Goal: Transaction & Acquisition: Purchase product/service

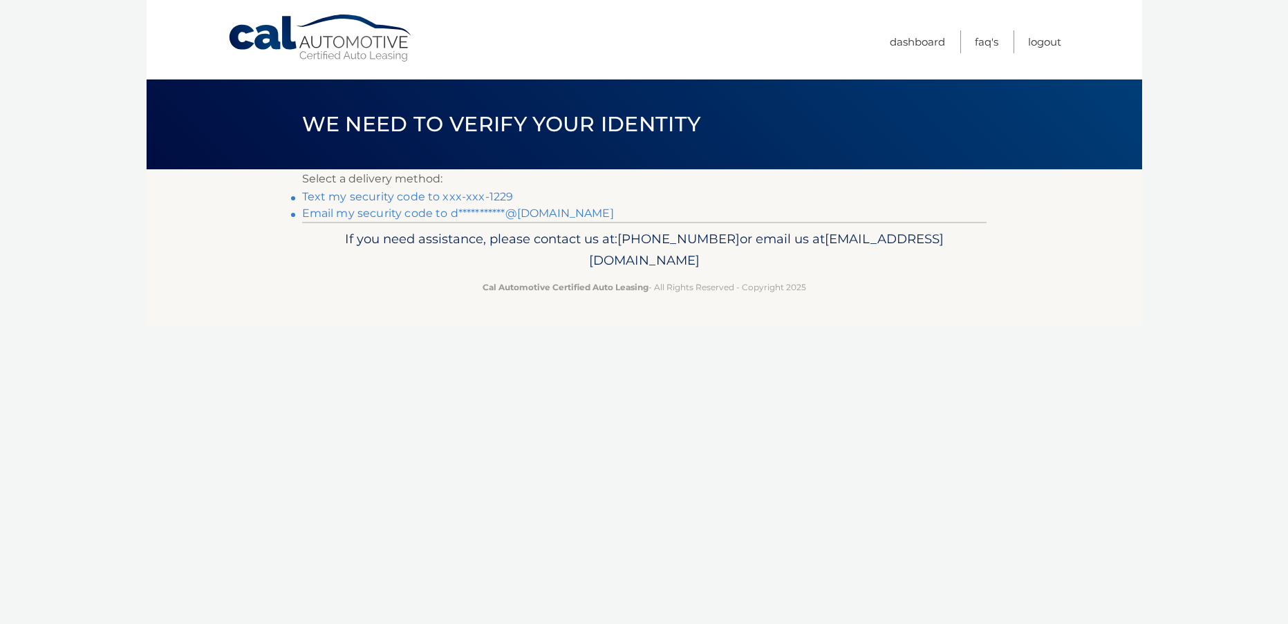
click at [391, 196] on link "Text my security code to xxx-xxx-1229" at bounding box center [408, 196] width 212 height 13
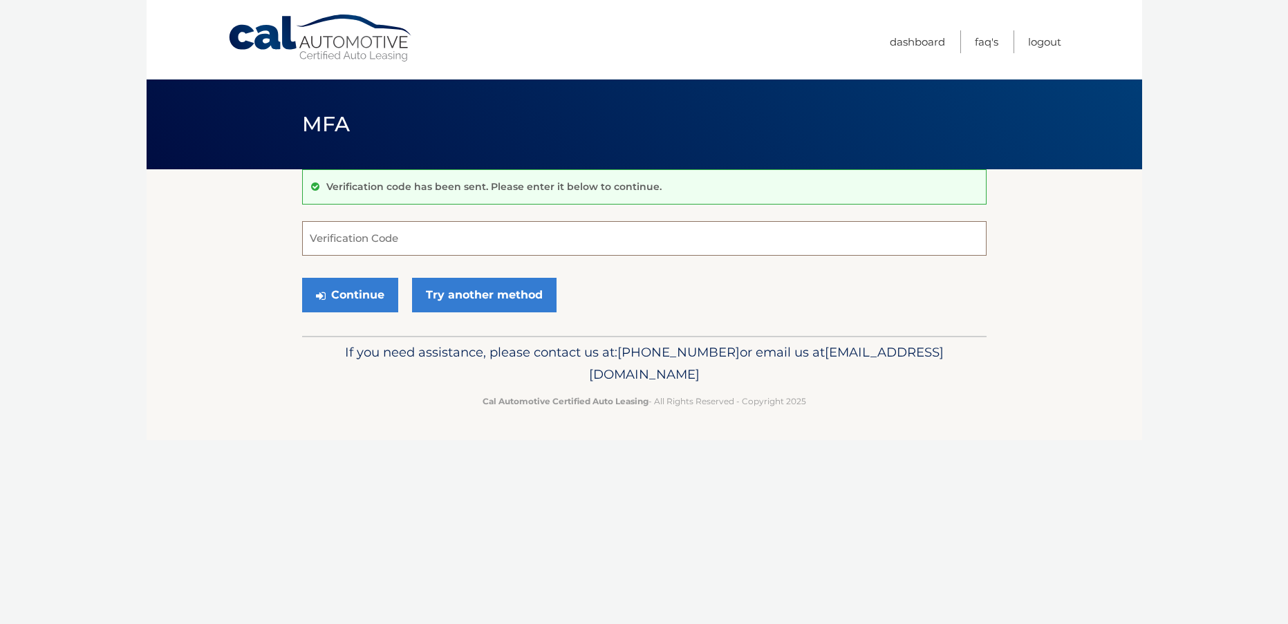
click at [401, 237] on input "Verification Code" at bounding box center [644, 238] width 685 height 35
type input "037340"
click at [361, 295] on button "Continue" at bounding box center [350, 295] width 96 height 35
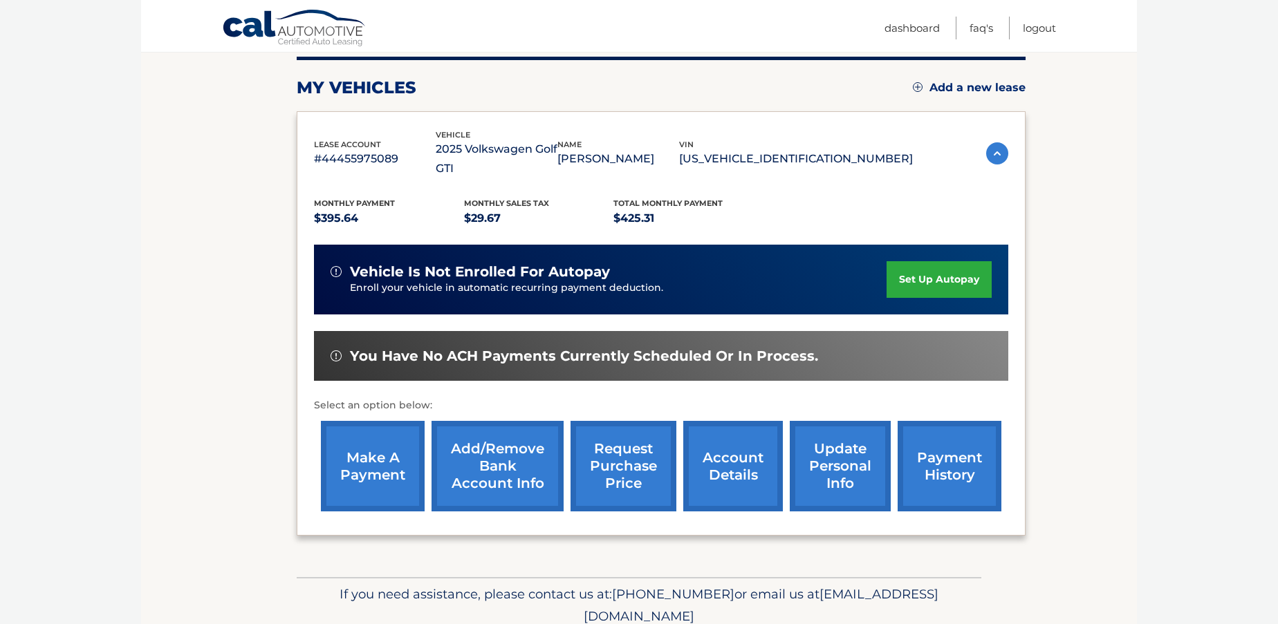
scroll to position [207, 0]
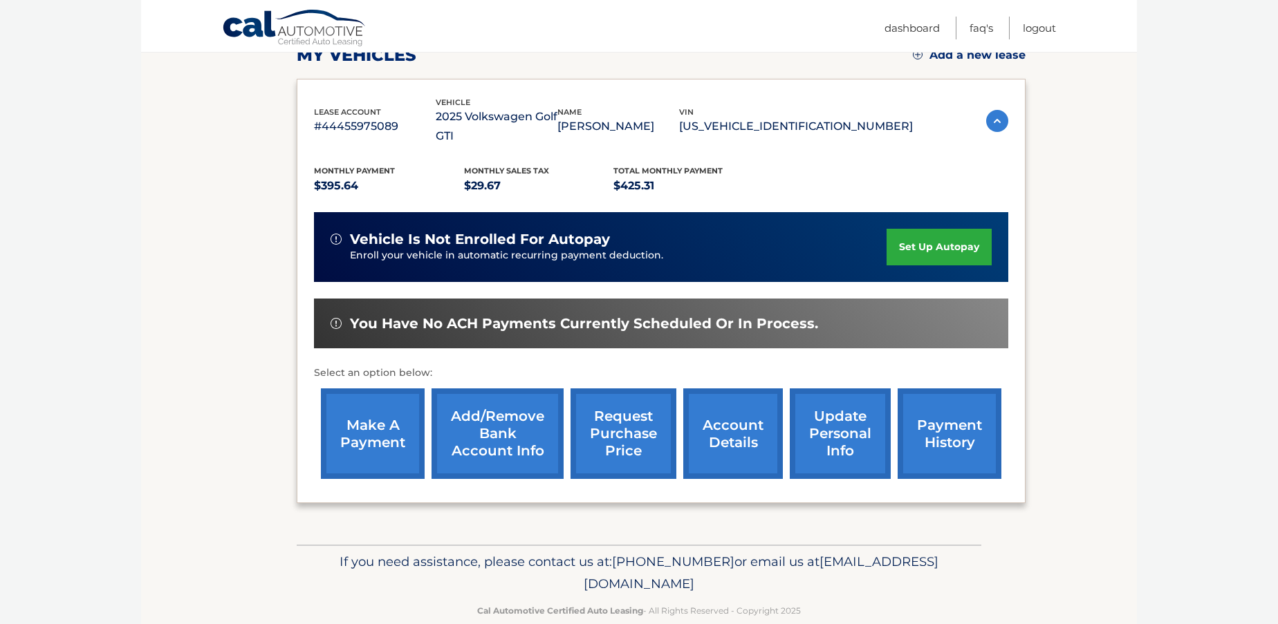
click at [380, 413] on link "make a payment" at bounding box center [373, 434] width 104 height 91
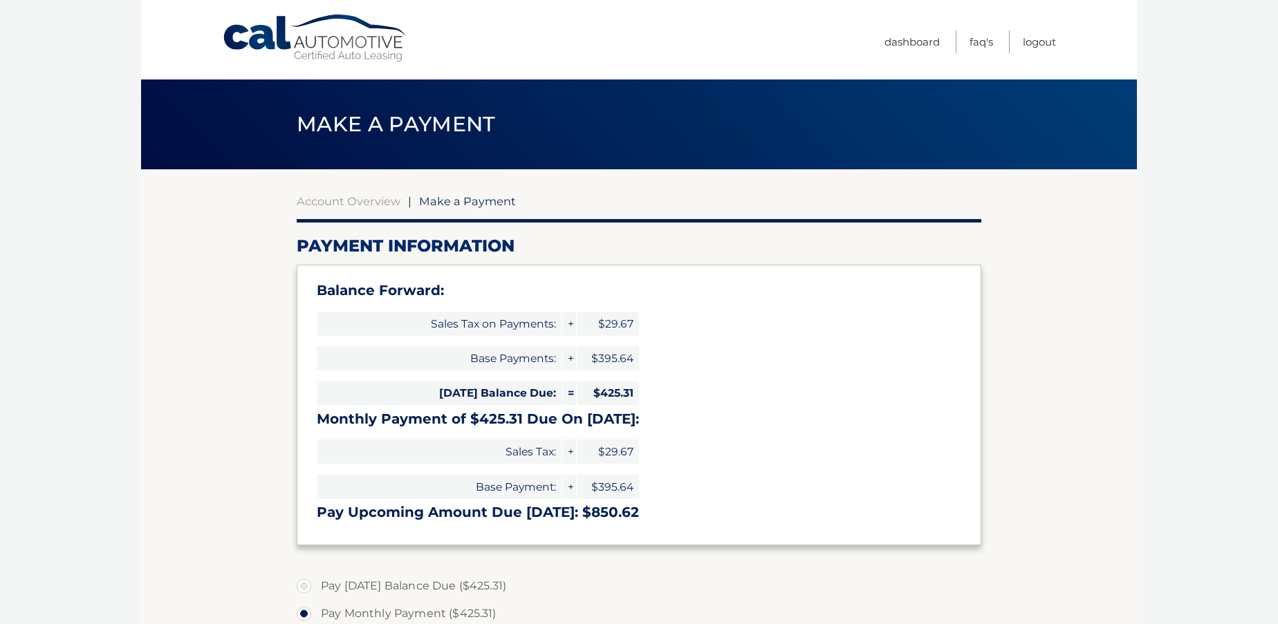
select select "ZDdmOGVmOWUtMzczYi00MTMyLThjMmEtODI4ODdjMzA5MzE0"
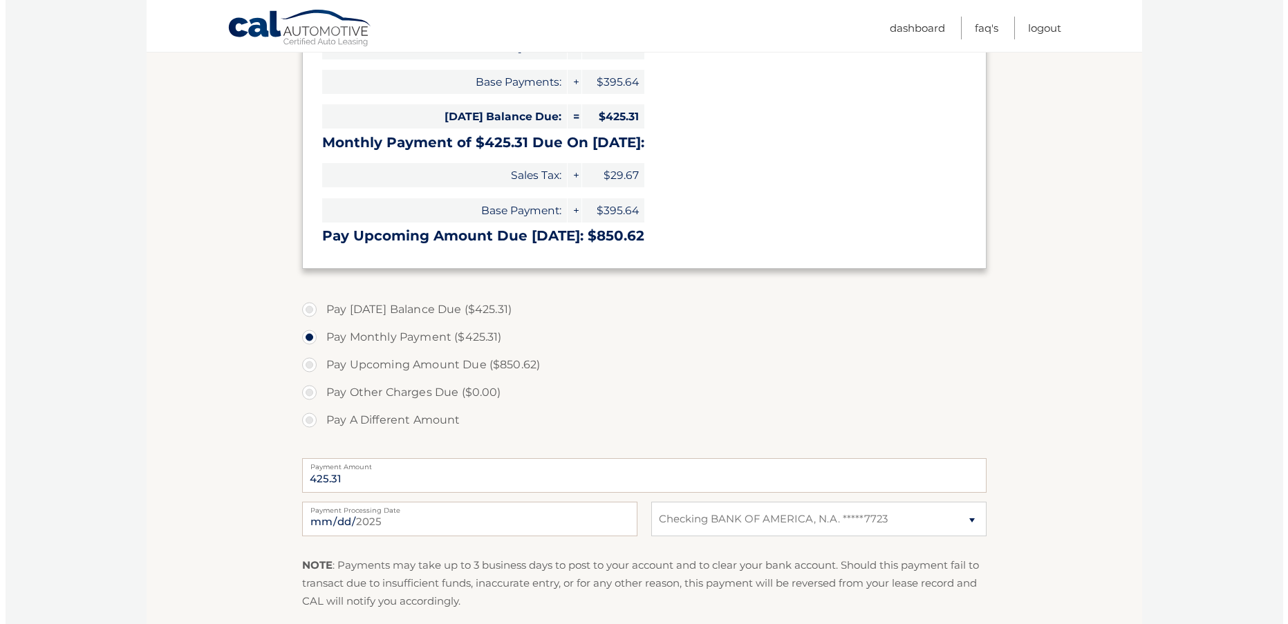
scroll to position [346, 0]
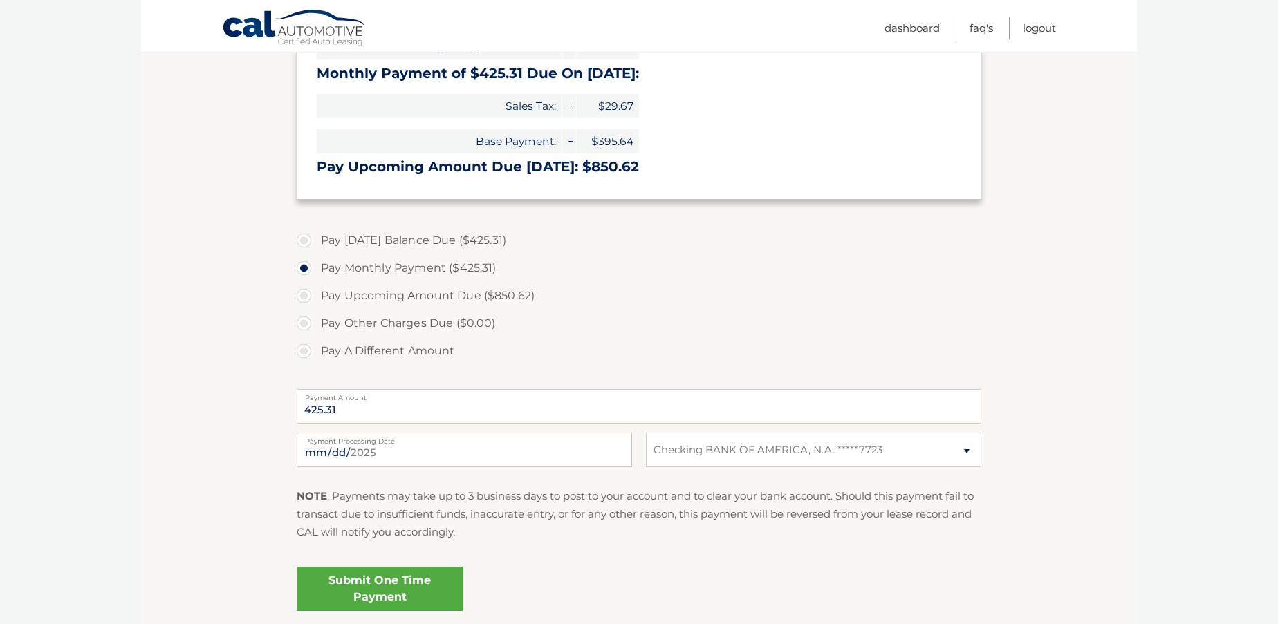
click at [391, 586] on link "Submit One Time Payment" at bounding box center [380, 589] width 166 height 44
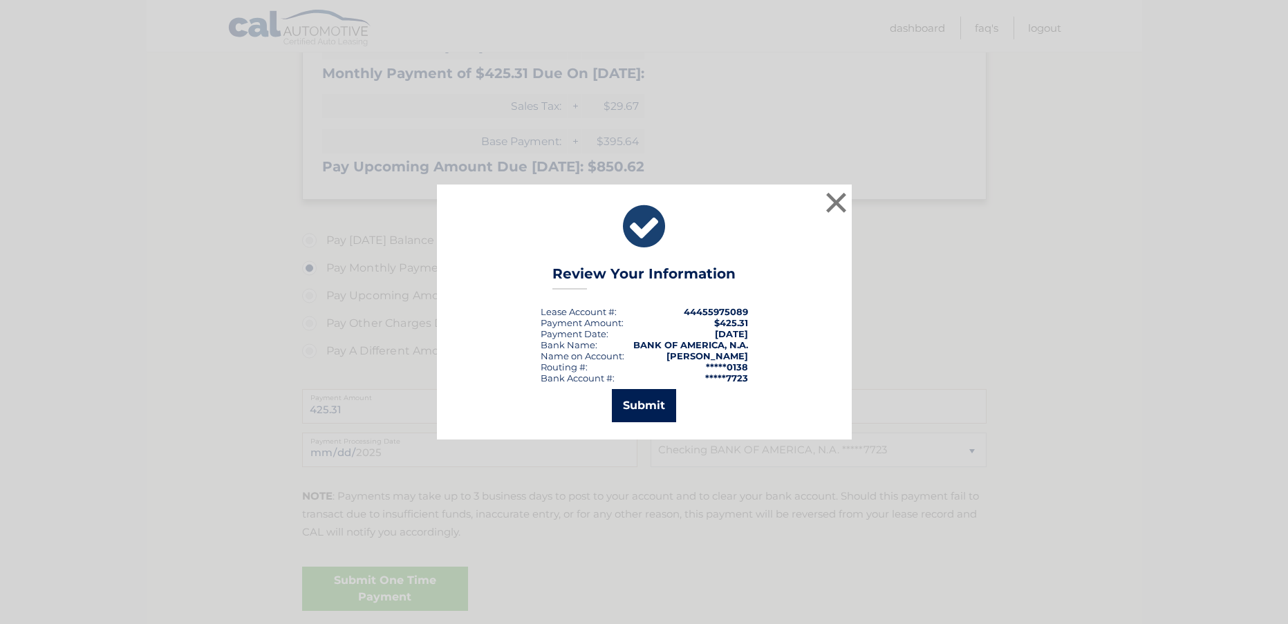
click at [635, 403] on button "Submit" at bounding box center [644, 405] width 64 height 33
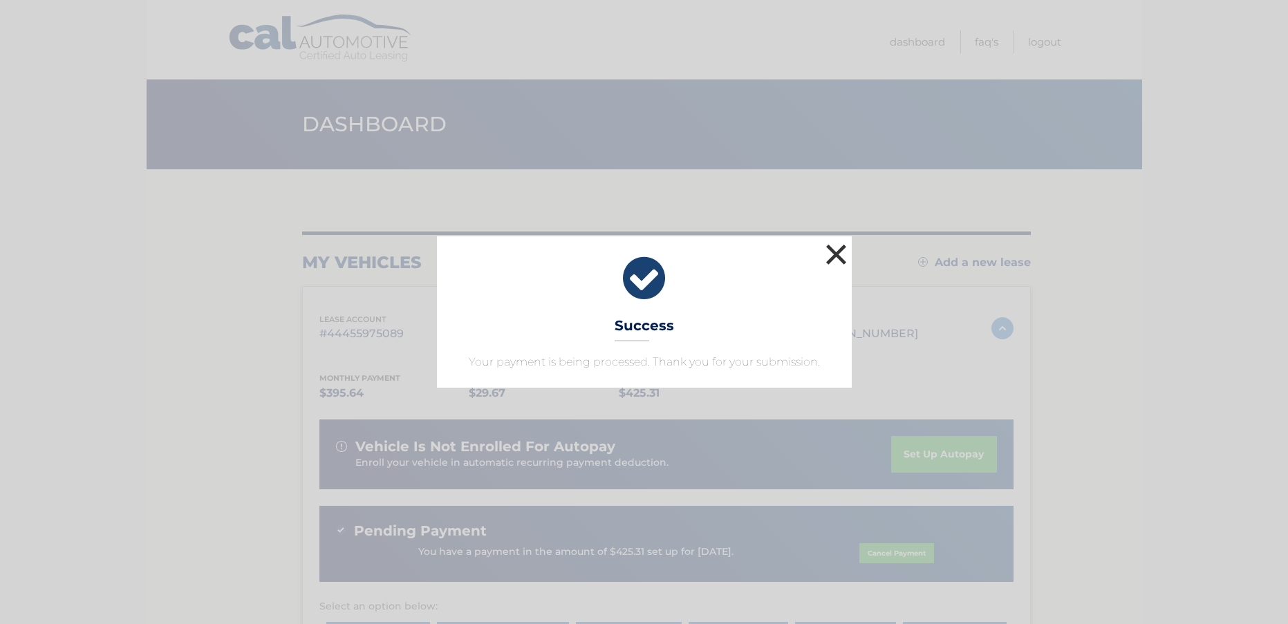
click at [827, 257] on button "×" at bounding box center [837, 255] width 28 height 28
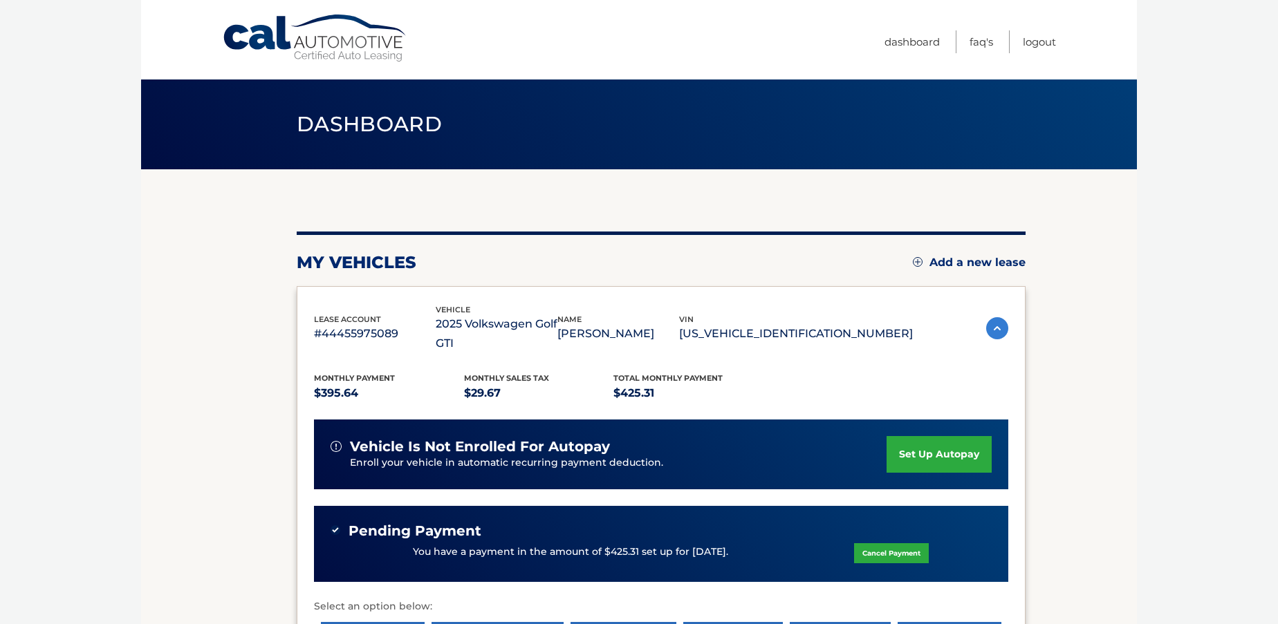
click at [1014, 43] on li "Logout" at bounding box center [1033, 41] width 48 height 23
click at [1050, 42] on link "Logout" at bounding box center [1039, 41] width 33 height 23
